Goal: Task Accomplishment & Management: Use online tool/utility

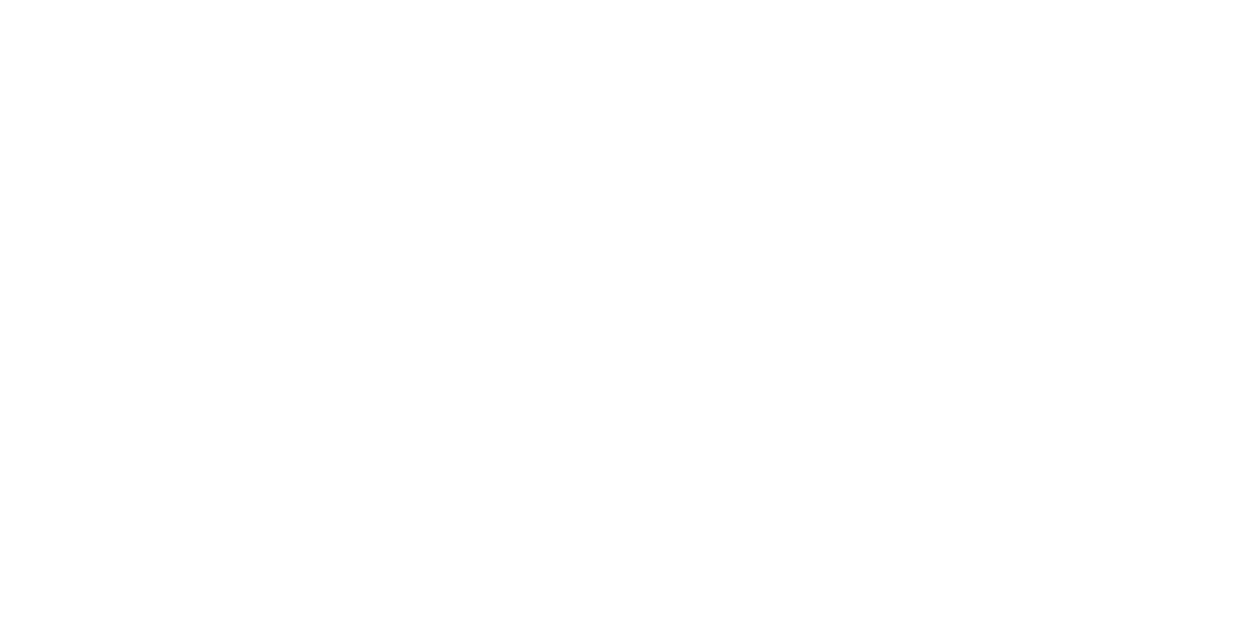
scroll to position [331, 0]
click at [261, 287] on button "Tracking" at bounding box center [167, 270] width 187 height 49
click at [773, 498] on button "button" at bounding box center [760, 489] width 25 height 25
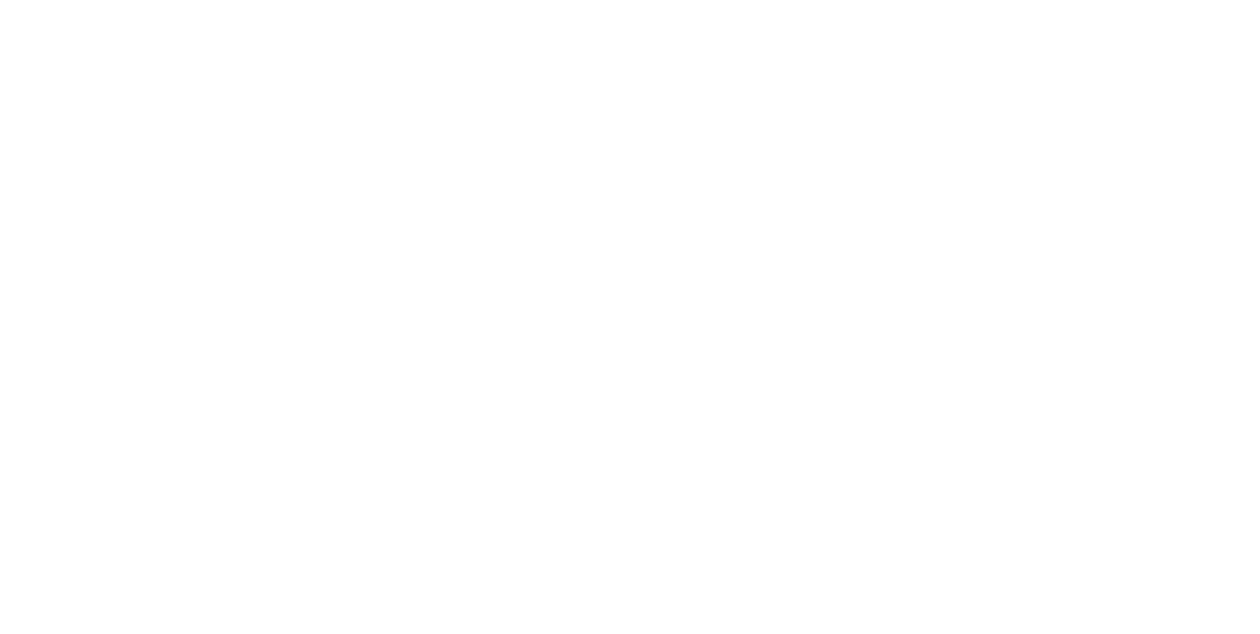
click at [1259, 619] on div "[PERSON_NAME]" at bounding box center [630, 629] width 1260 height 21
click at [622, 307] on button "Clock On" at bounding box center [568, 311] width 108 height 31
click at [791, 495] on button "button" at bounding box center [779, 489] width 25 height 25
click at [1259, 516] on div "[PERSON_NAME]" at bounding box center [630, 526] width 1260 height 21
click at [622, 312] on button "Clock Off" at bounding box center [568, 311] width 108 height 31
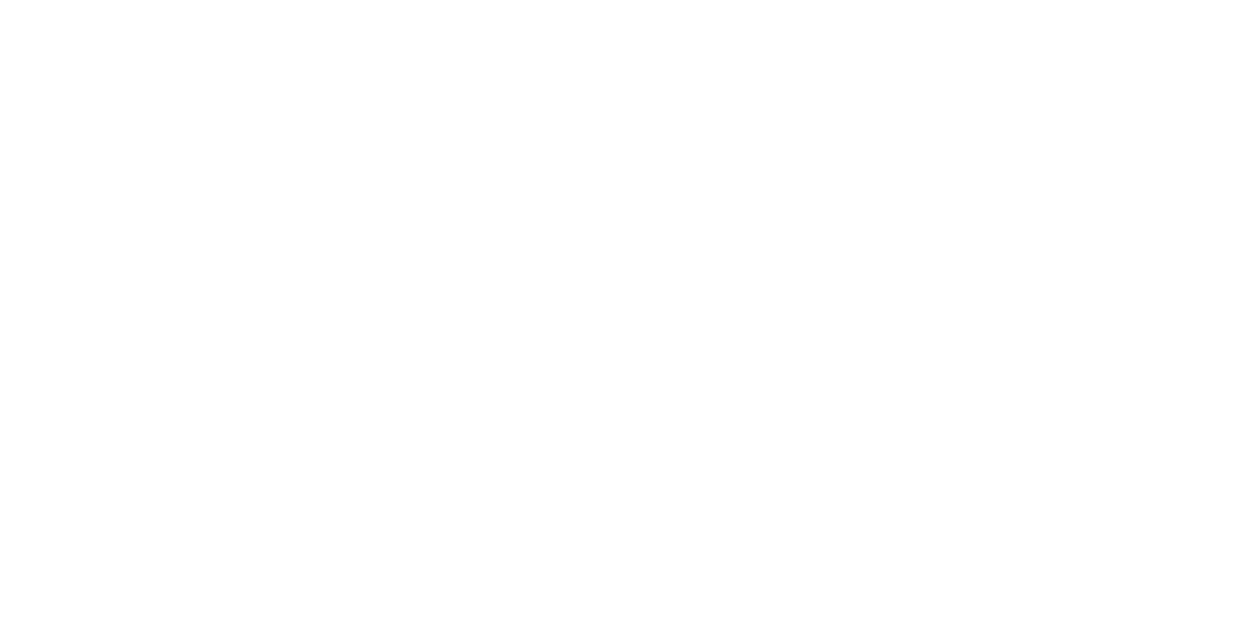
click at [1053, 114] on button "Close" at bounding box center [1017, 109] width 72 height 31
click at [182, 278] on div "Tracking" at bounding box center [155, 271] width 54 height 18
click at [767, 488] on icon "button" at bounding box center [762, 489] width 10 height 11
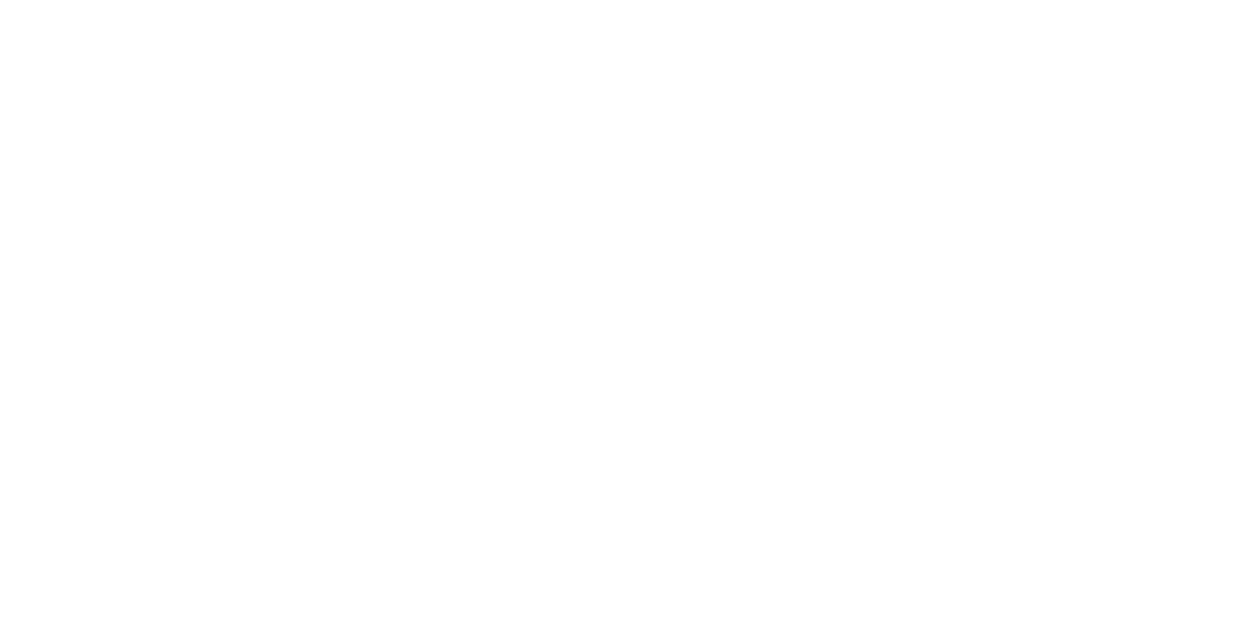
scroll to position [147, 0]
click at [1259, 619] on div "[PERSON_NAME]" at bounding box center [630, 629] width 1260 height 21
click at [622, 307] on button "Clock On" at bounding box center [568, 311] width 108 height 31
click at [206, 165] on div "Collaborate" at bounding box center [167, 172] width 78 height 18
click at [212, 118] on div "Order details" at bounding box center [170, 123] width 84 height 18
